Goal: Transaction & Acquisition: Purchase product/service

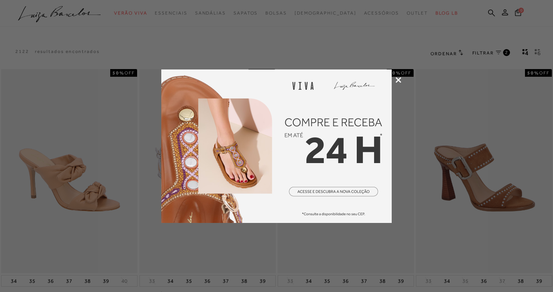
click at [398, 79] on icon at bounding box center [398, 80] width 6 height 6
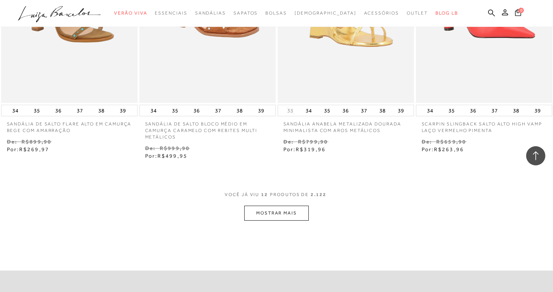
scroll to position [702, 0]
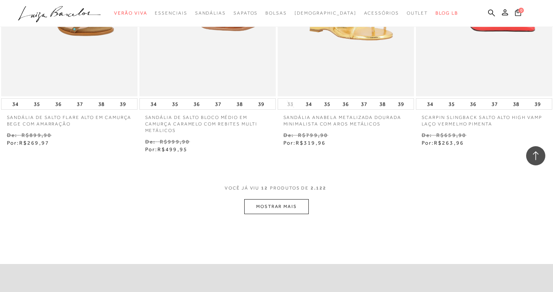
click at [291, 205] on button "MOSTRAR MAIS" at bounding box center [276, 206] width 64 height 15
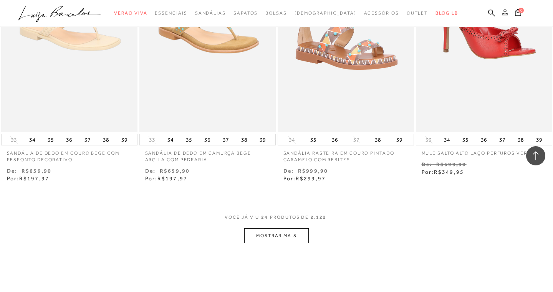
scroll to position [1465, 0]
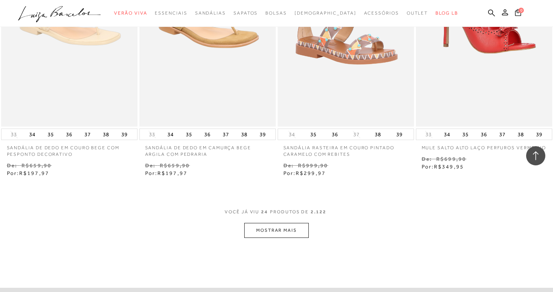
click at [276, 226] on button "MOSTRAR MAIS" at bounding box center [276, 230] width 64 height 15
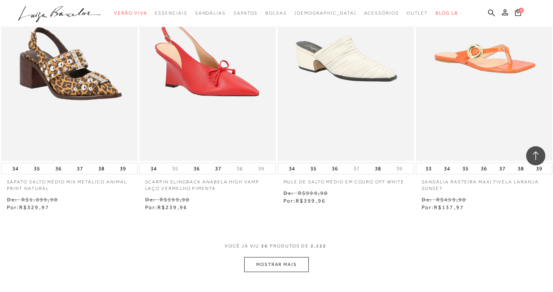
scroll to position [2219, 0]
click at [278, 258] on button "MOSTRAR MAIS" at bounding box center [276, 264] width 64 height 15
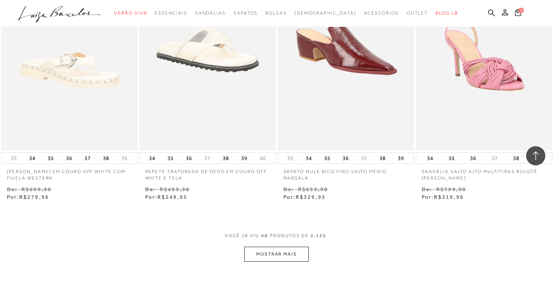
scroll to position [3018, 0]
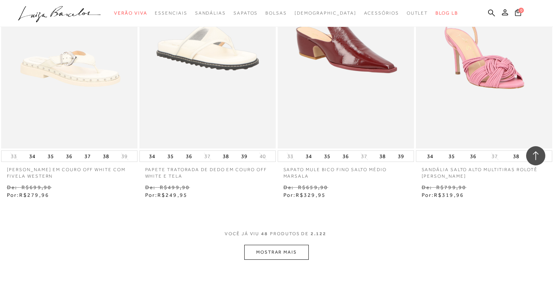
click at [276, 245] on button "MOSTRAR MAIS" at bounding box center [276, 252] width 64 height 15
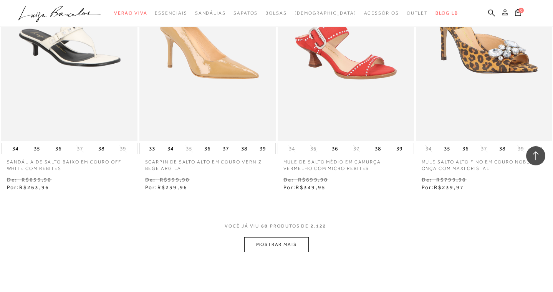
scroll to position [3829, 0]
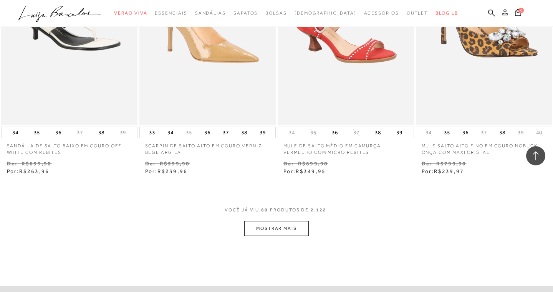
click at [275, 221] on button "MOSTRAR MAIS" at bounding box center [276, 228] width 64 height 15
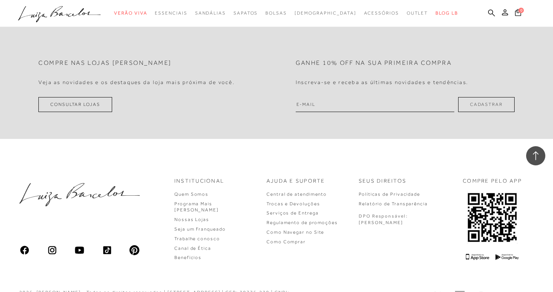
scroll to position [4878, 0]
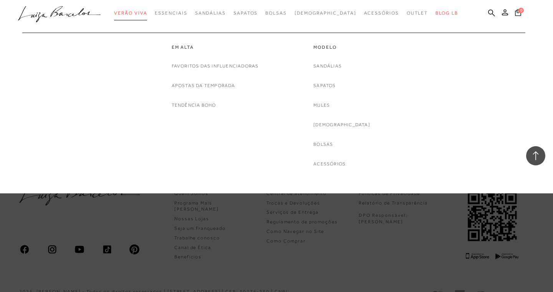
click at [147, 13] on span "Verão Viva" at bounding box center [130, 12] width 33 height 5
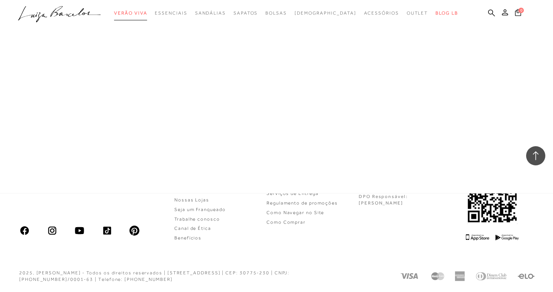
scroll to position [402, 0]
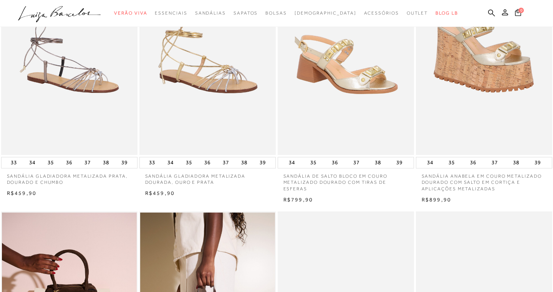
scroll to position [354, 0]
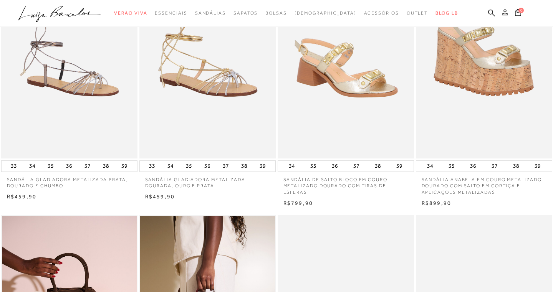
click at [372, 139] on img at bounding box center [346, 56] width 136 height 205
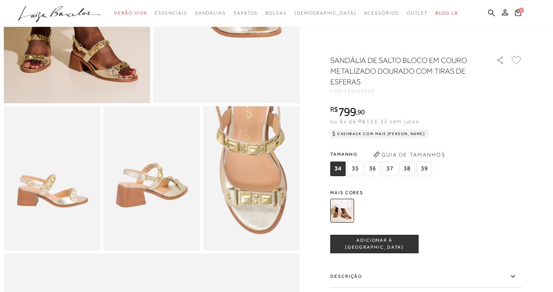
scroll to position [172, 0]
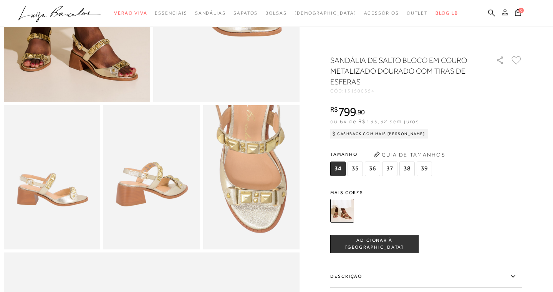
click at [127, 202] on img at bounding box center [151, 177] width 96 height 145
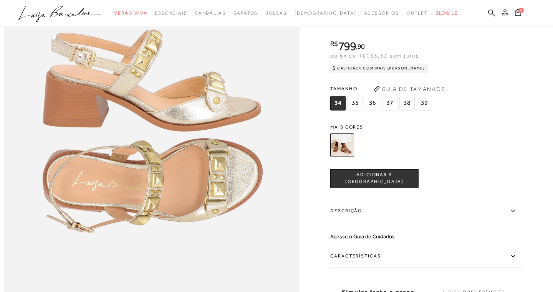
scroll to position [528, 0]
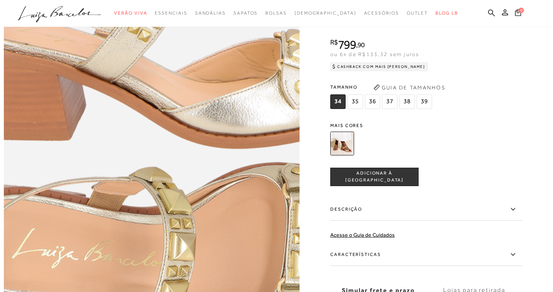
click at [132, 111] on img at bounding box center [171, 125] width 591 height 887
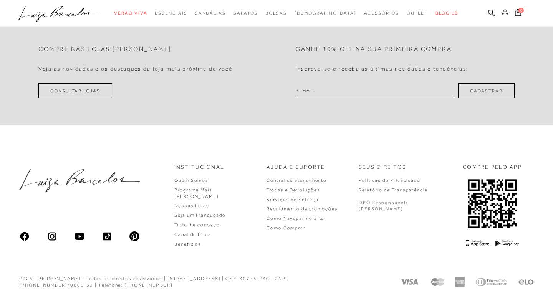
scroll to position [931, 0]
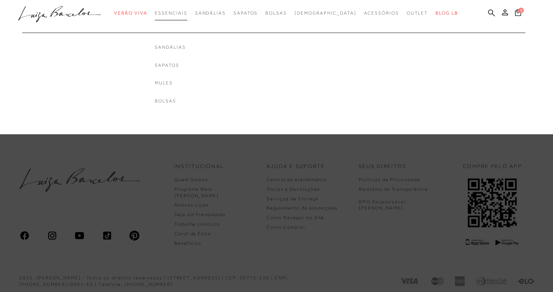
click at [187, 13] on span "Essenciais" at bounding box center [171, 12] width 32 height 5
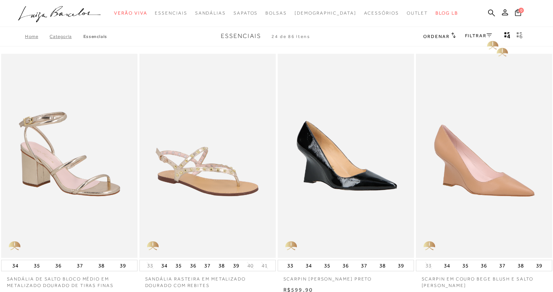
click at [489, 33] on icon at bounding box center [488, 34] width 5 height 3
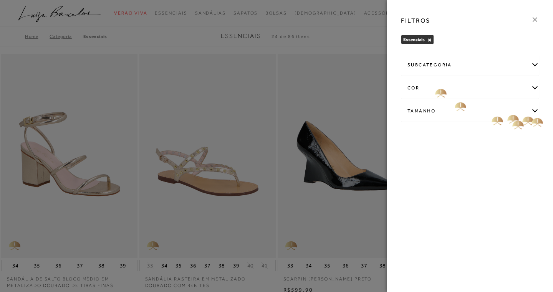
click at [536, 111] on div "Tamanho" at bounding box center [469, 111] width 137 height 20
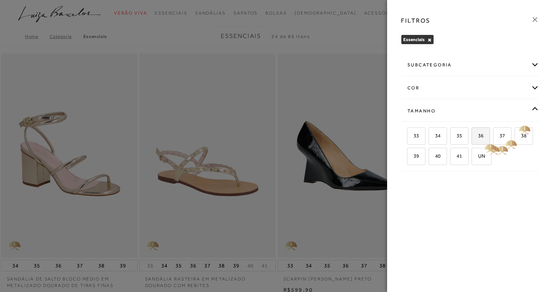
click at [481, 137] on span "36" at bounding box center [477, 136] width 11 height 6
click at [478, 137] on input "36" at bounding box center [474, 137] width 8 height 8
checkbox input "true"
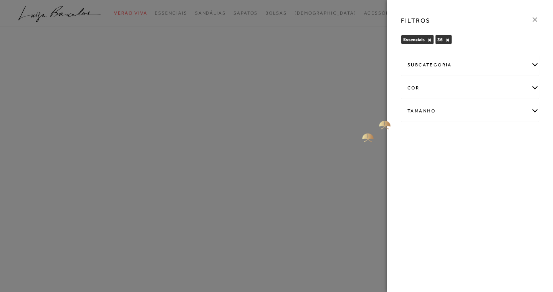
click at [350, 116] on div at bounding box center [276, 146] width 553 height 292
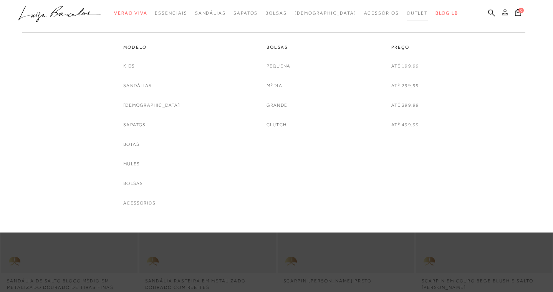
click at [407, 14] on span "Outlet" at bounding box center [417, 12] width 21 height 5
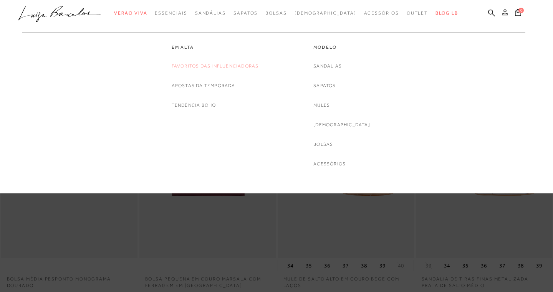
click at [210, 66] on link "Favoritos das Influenciadoras" at bounding box center [215, 66] width 87 height 8
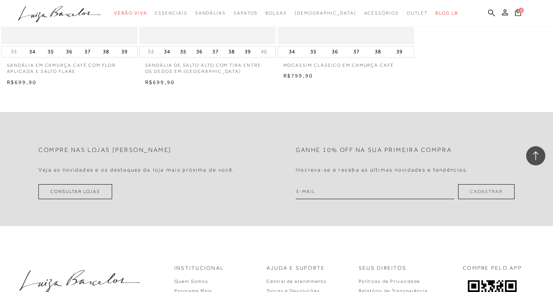
scroll to position [991, 0]
